Goal: Information Seeking & Learning: Learn about a topic

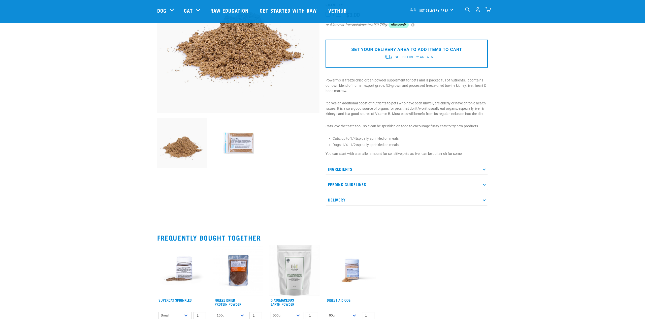
scroll to position [132, 0]
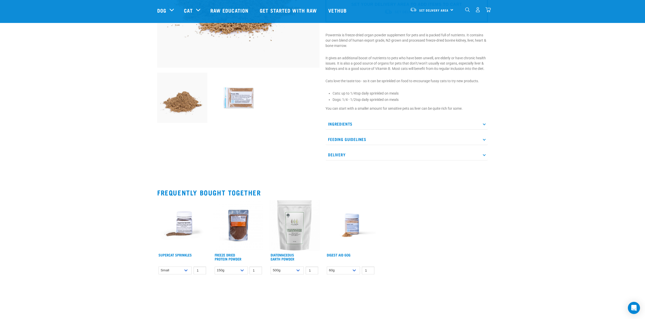
click at [482, 124] on p "Ingredients" at bounding box center [407, 123] width 162 height 11
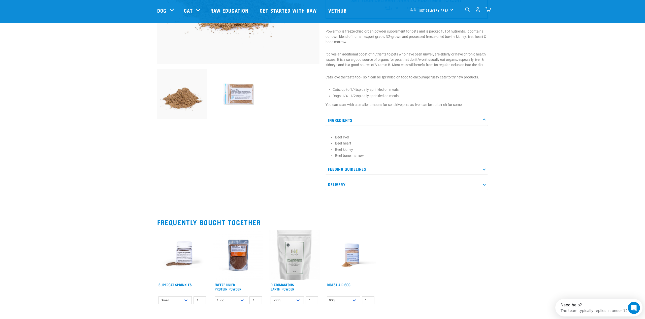
scroll to position [0, 0]
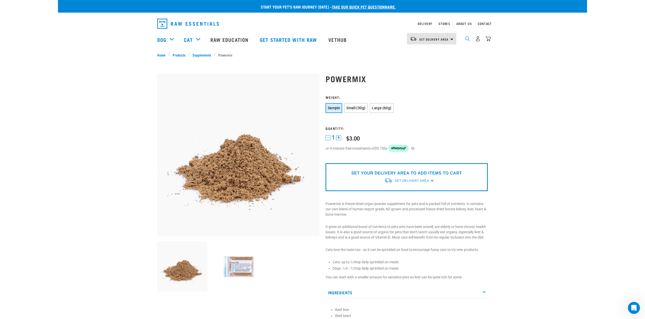
click at [466, 40] on img "dropdown navigation" at bounding box center [467, 38] width 5 height 5
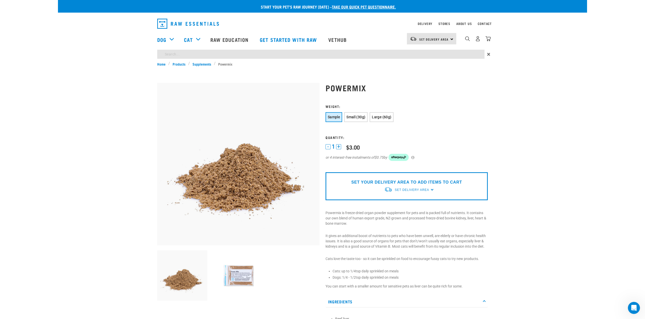
click at [181, 56] on input "search" at bounding box center [320, 54] width 327 height 9
type input "cancer"
click at [178, 62] on link "Products" at bounding box center [179, 63] width 18 height 5
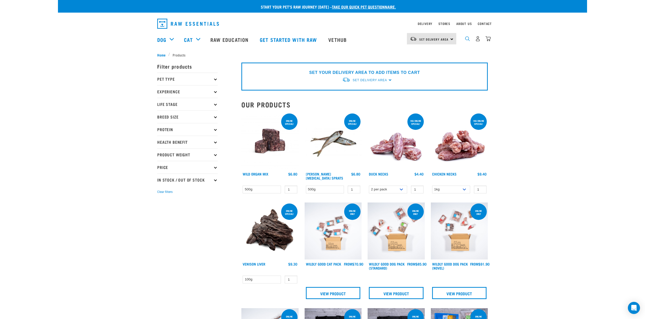
click at [469, 40] on img "dropdown navigation" at bounding box center [467, 38] width 5 height 5
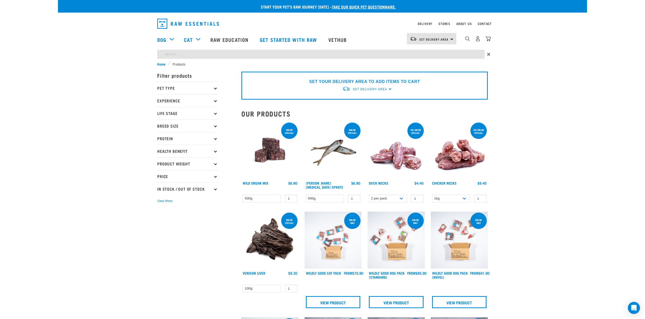
click at [220, 55] on input "search" at bounding box center [320, 54] width 327 height 9
type input "cancer"
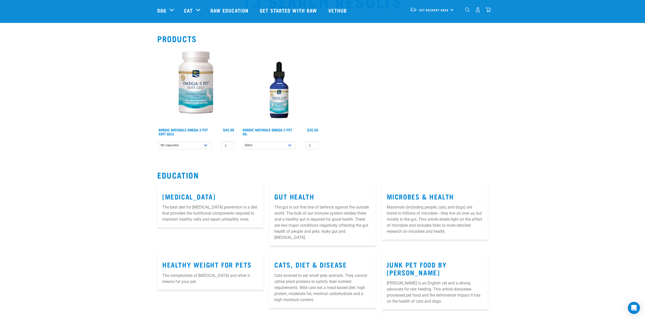
scroll to position [31, 0]
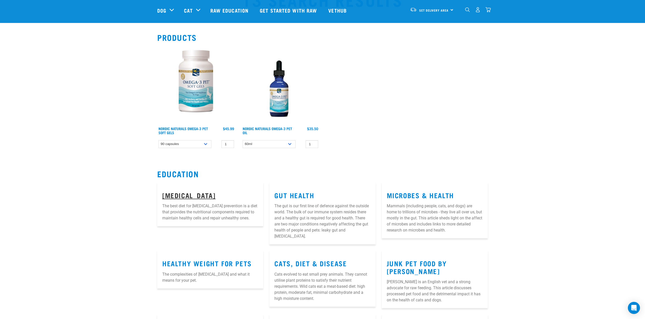
click at [179, 195] on link "Cancer" at bounding box center [188, 195] width 53 height 4
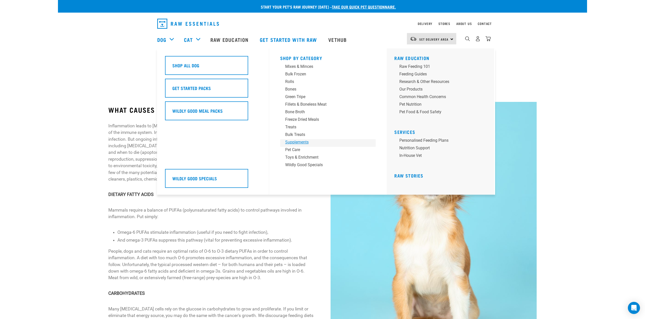
click at [303, 142] on div "Supplements" at bounding box center [324, 142] width 79 height 6
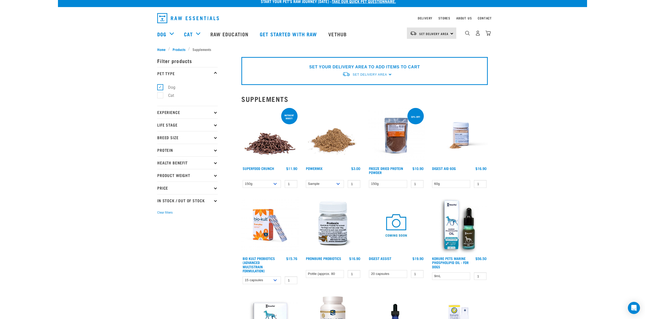
scroll to position [4, 0]
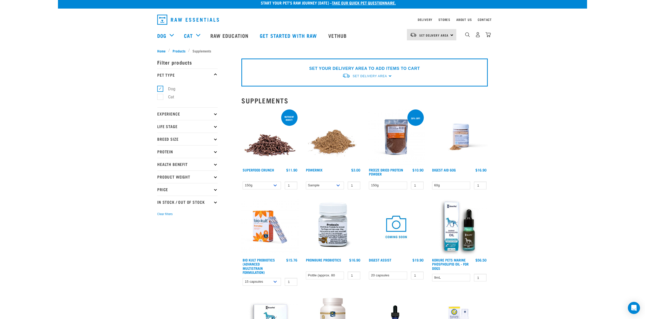
click at [271, 143] on img at bounding box center [269, 136] width 57 height 57
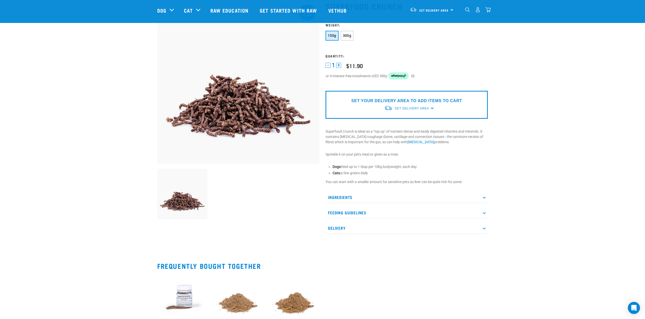
scroll to position [37, 0]
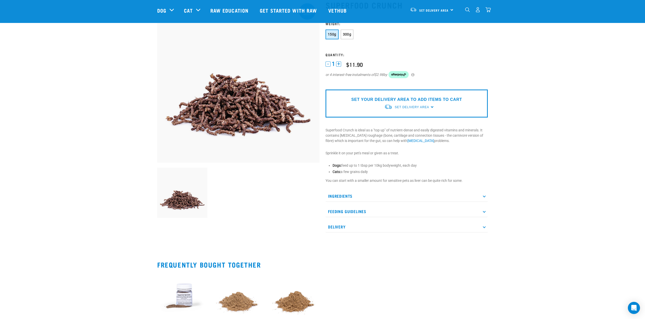
click at [485, 196] on icon at bounding box center [484, 195] width 3 height 3
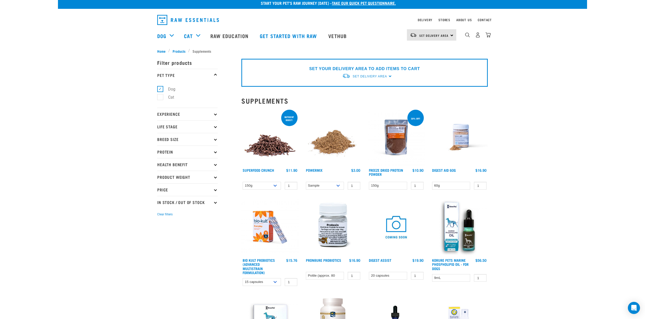
click at [330, 142] on img at bounding box center [333, 137] width 57 height 57
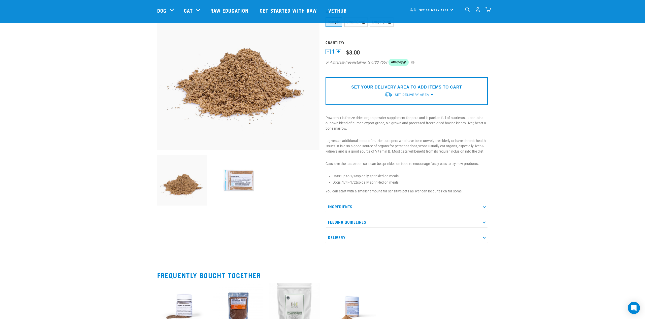
scroll to position [50, 0]
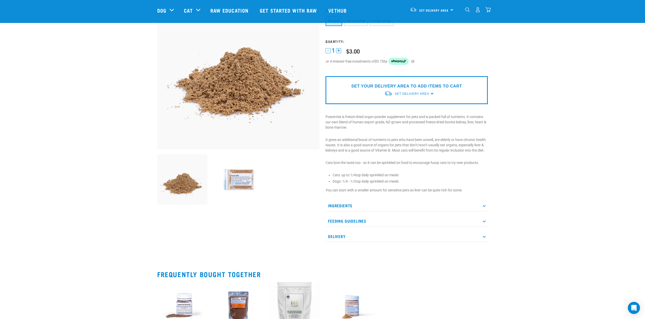
click at [484, 206] on icon at bounding box center [484, 205] width 3 height 3
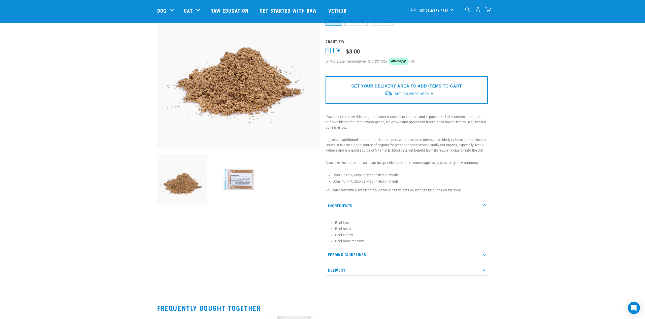
scroll to position [0, 0]
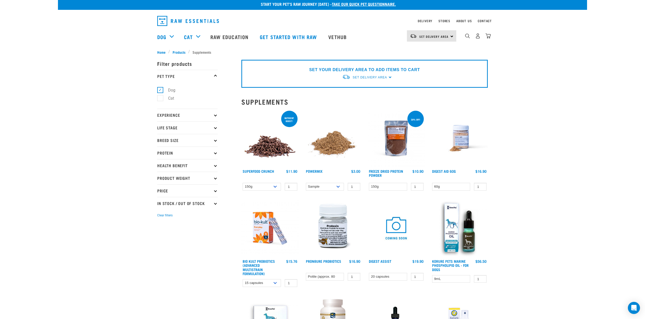
click at [399, 147] on img at bounding box center [396, 138] width 57 height 57
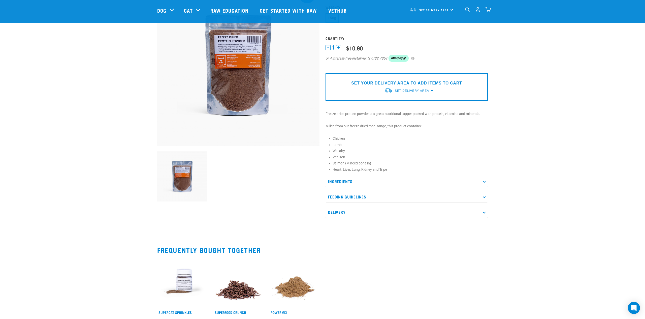
scroll to position [55, 0]
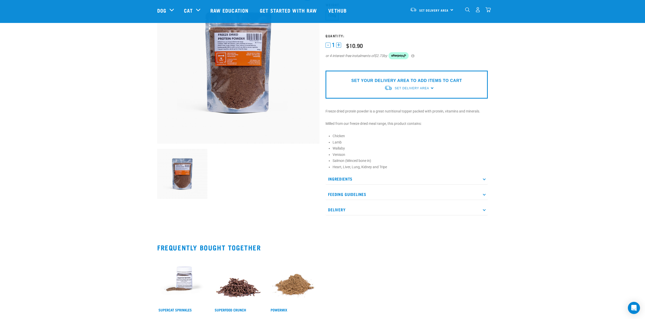
click at [483, 179] on icon at bounding box center [484, 178] width 3 height 3
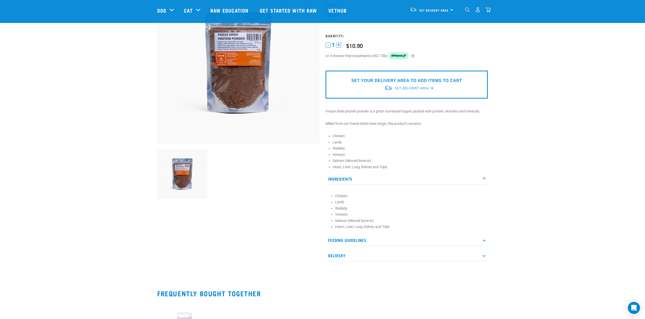
click at [483, 240] on icon at bounding box center [484, 240] width 3 height 3
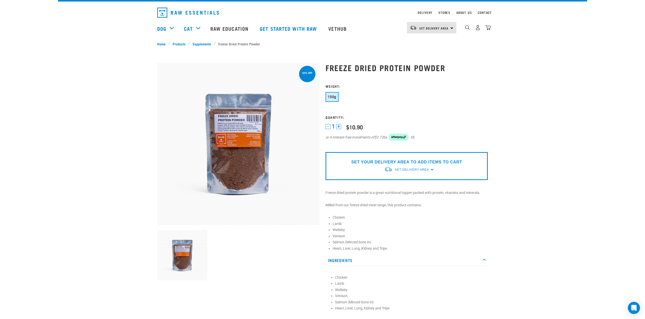
scroll to position [0, 0]
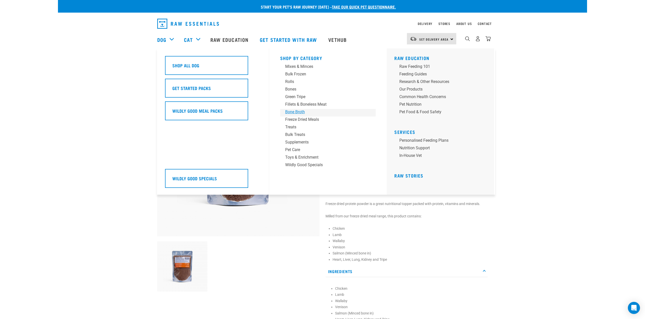
click at [301, 112] on div "Bone Broth" at bounding box center [324, 112] width 79 height 6
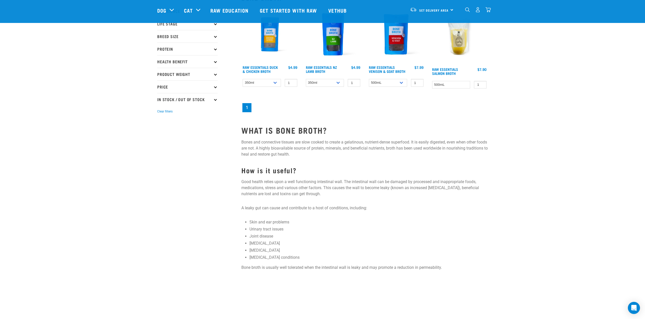
scroll to position [72, 0]
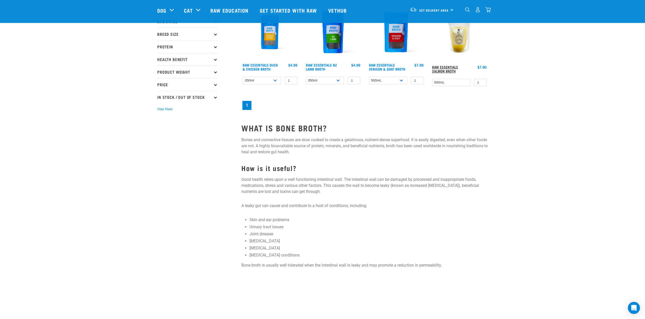
click at [449, 71] on link "Raw Essentials Salmon Broth" at bounding box center [445, 69] width 26 height 6
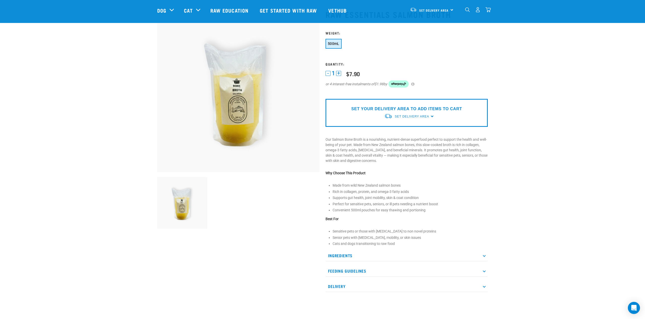
scroll to position [31, 0]
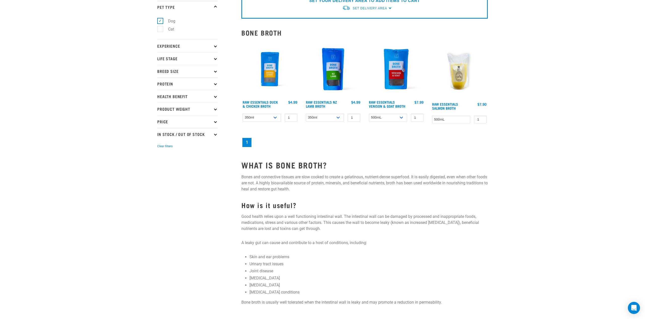
click at [396, 83] on img at bounding box center [396, 69] width 57 height 57
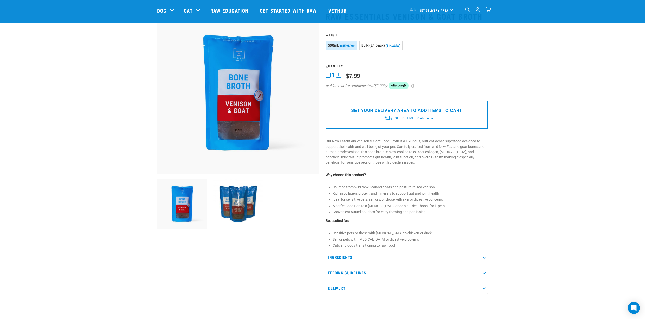
scroll to position [34, 0]
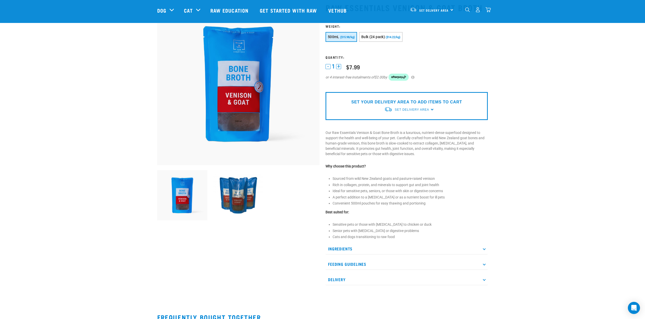
click at [484, 265] on p "Feeding Guidelines" at bounding box center [407, 263] width 162 height 11
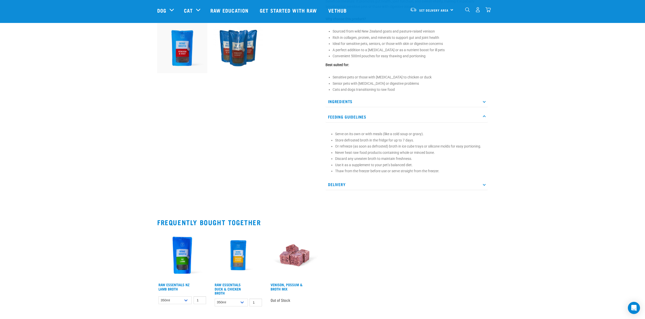
scroll to position [0, 0]
